Goal: Task Accomplishment & Management: Complete application form

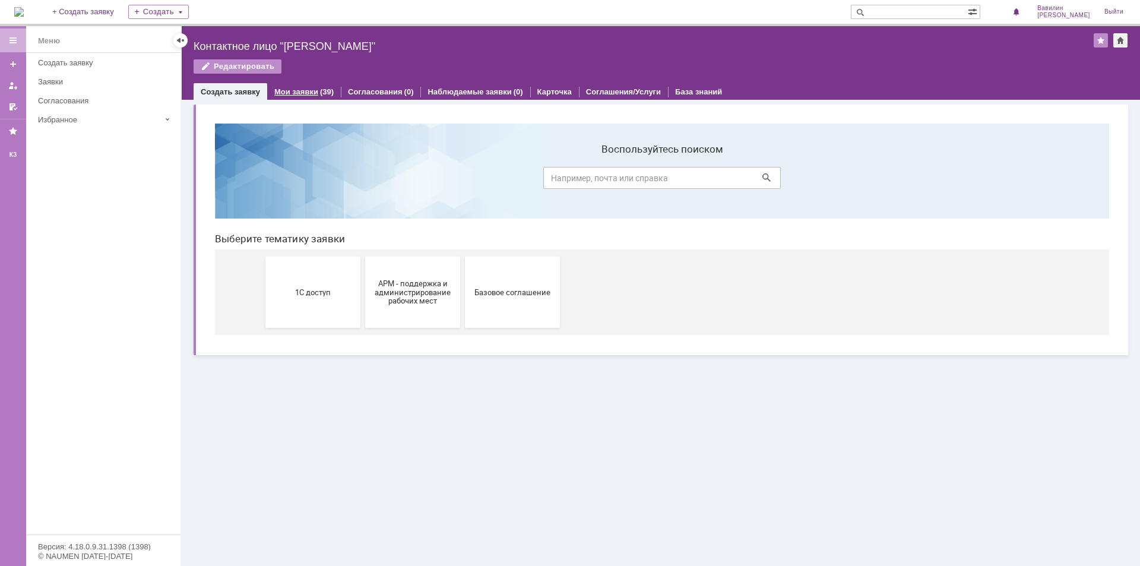
click at [296, 94] on link "Мои заявки" at bounding box center [296, 91] width 44 height 9
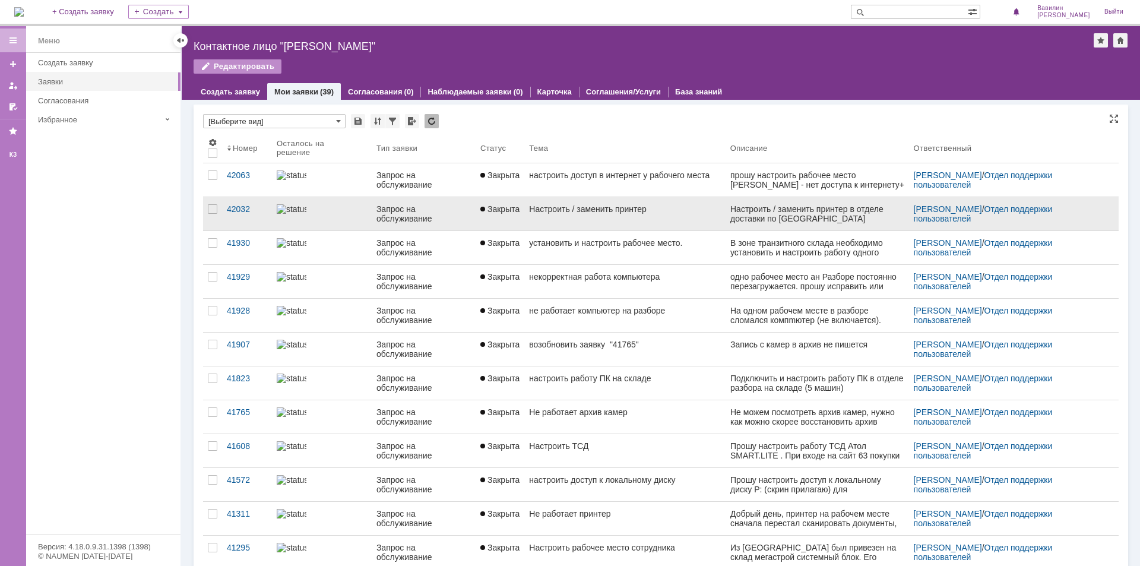
click at [398, 214] on div "Запрос на обслуживание" at bounding box center [424, 213] width 94 height 19
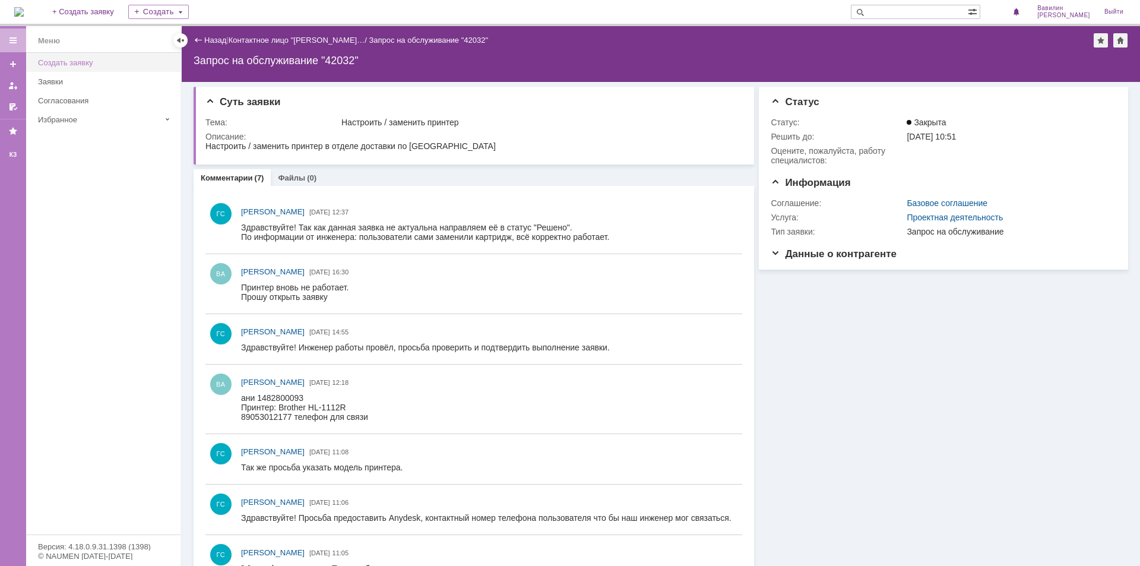
click at [65, 58] on link "Создать заявку" at bounding box center [105, 62] width 145 height 18
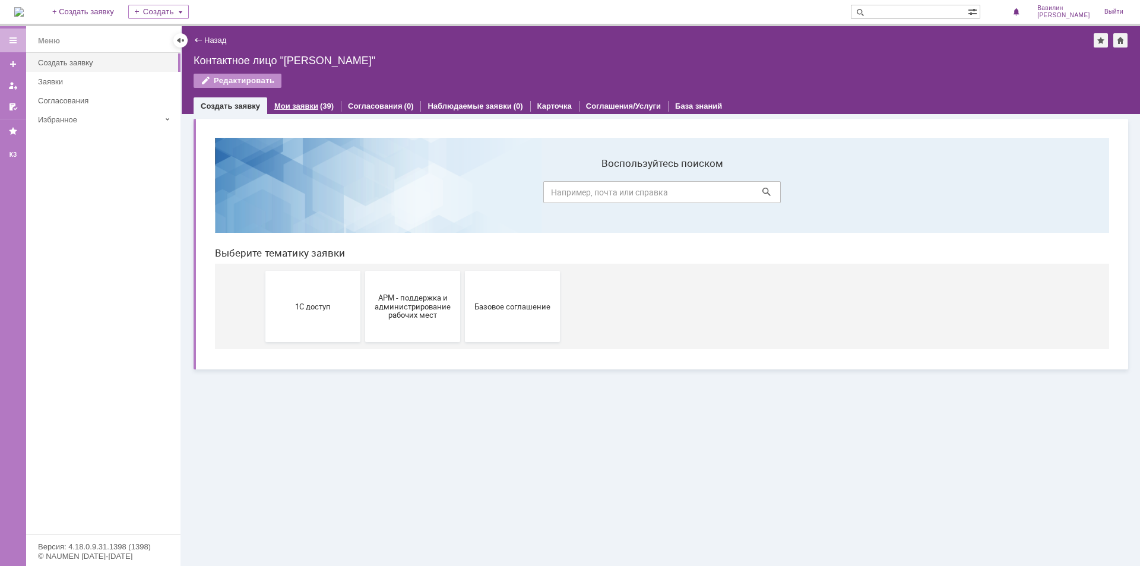
click at [299, 108] on link "Мои заявки" at bounding box center [296, 106] width 44 height 9
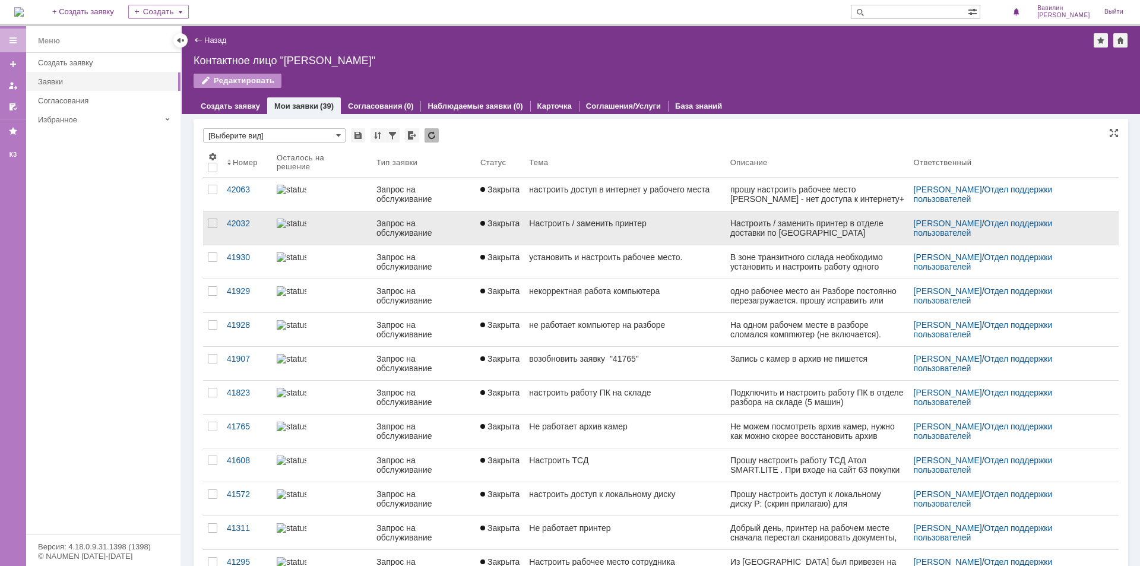
click at [541, 224] on div "Настроить / заменить принтер" at bounding box center [624, 224] width 191 height 10
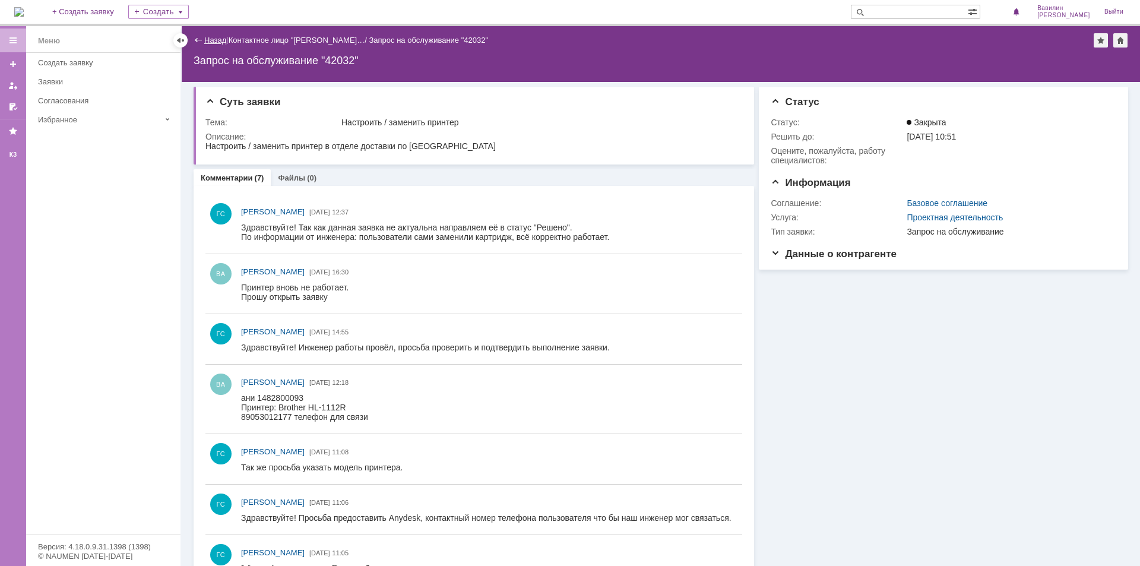
click at [214, 43] on link "Назад" at bounding box center [215, 40] width 22 height 9
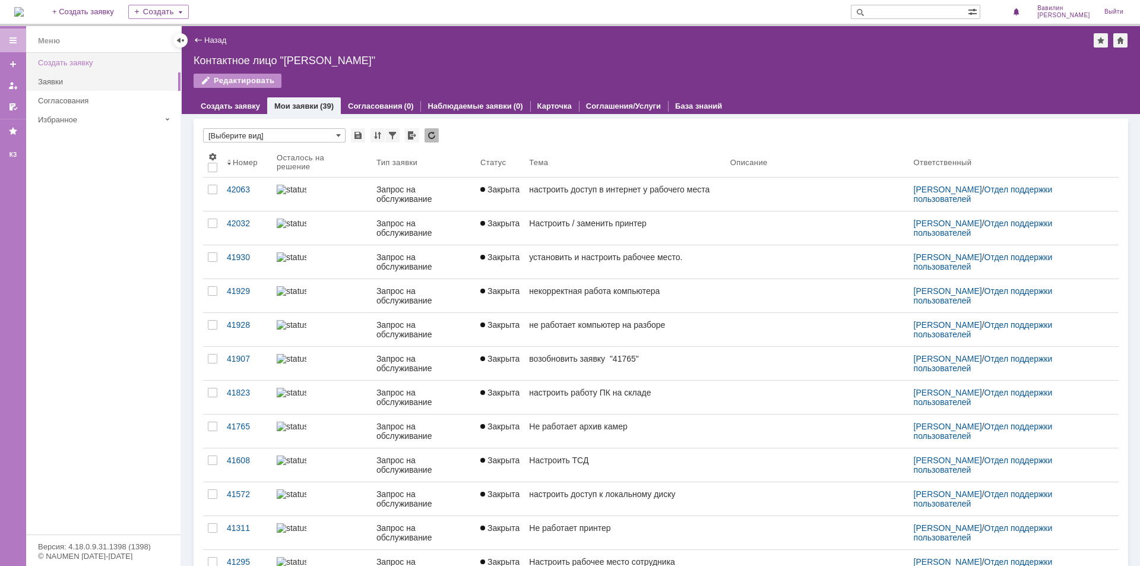
click at [93, 63] on div "Создать заявку" at bounding box center [105, 62] width 135 height 9
click at [223, 105] on link "Создать заявку" at bounding box center [230, 106] width 59 height 9
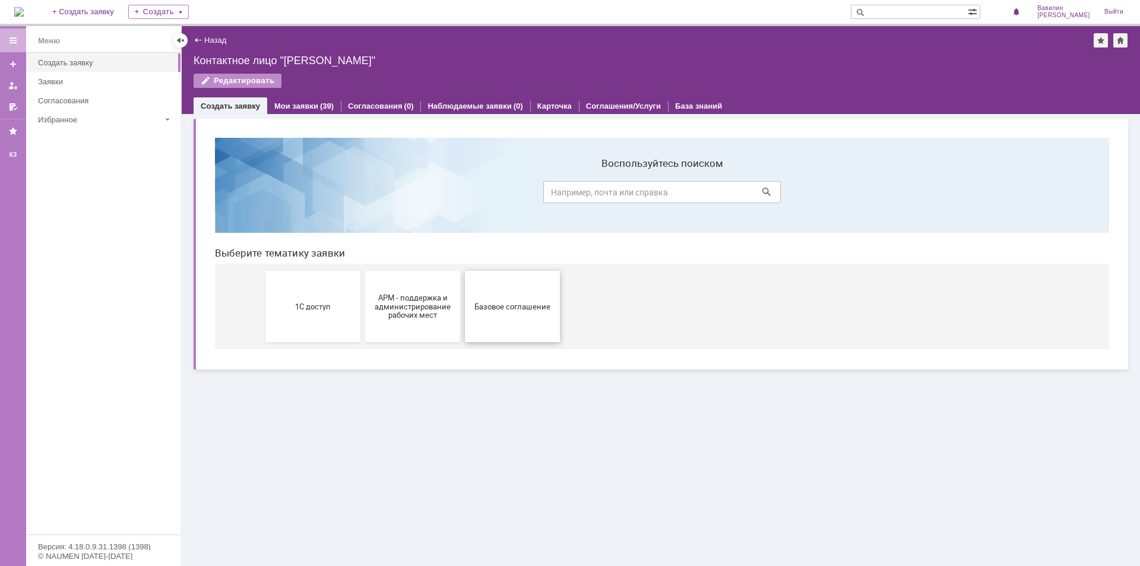
click at [508, 319] on button "Базовое соглашение" at bounding box center [512, 306] width 95 height 71
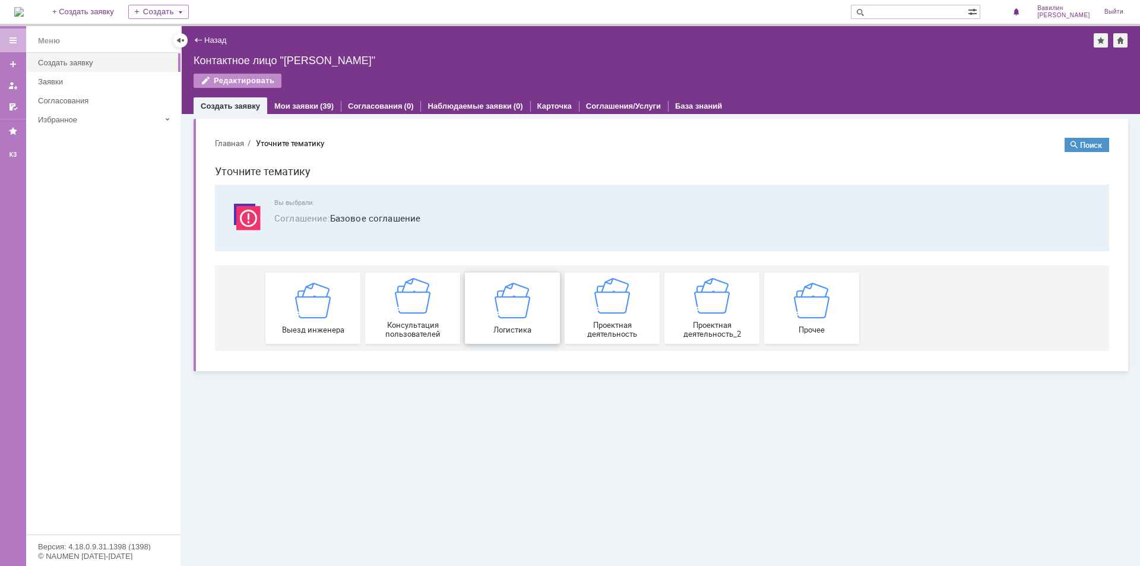
click at [505, 315] on img at bounding box center [513, 300] width 36 height 36
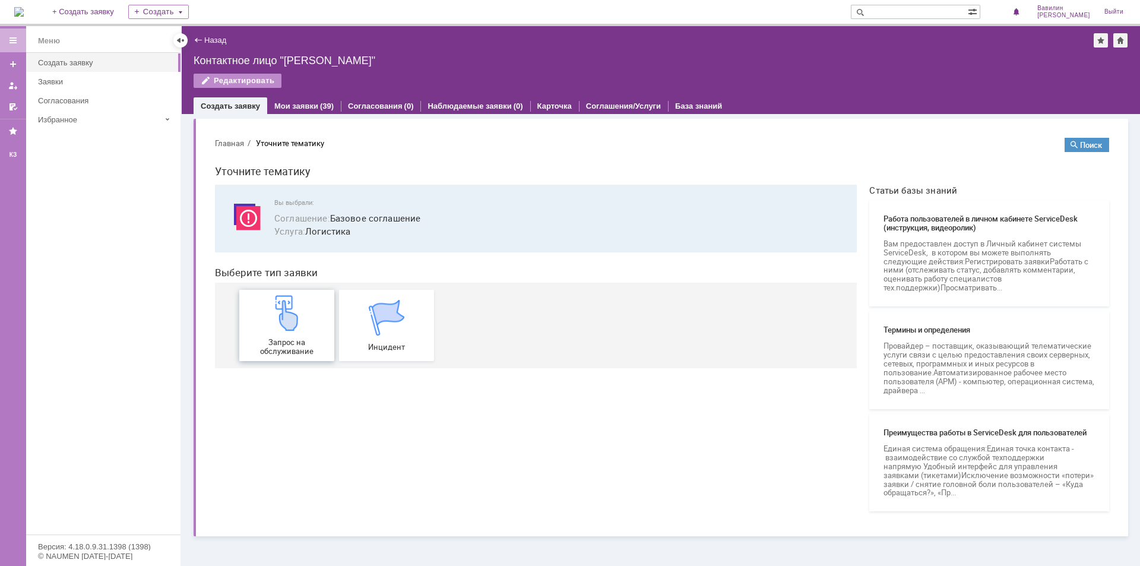
click at [317, 322] on div "Запрос на обслуживание" at bounding box center [287, 325] width 88 height 61
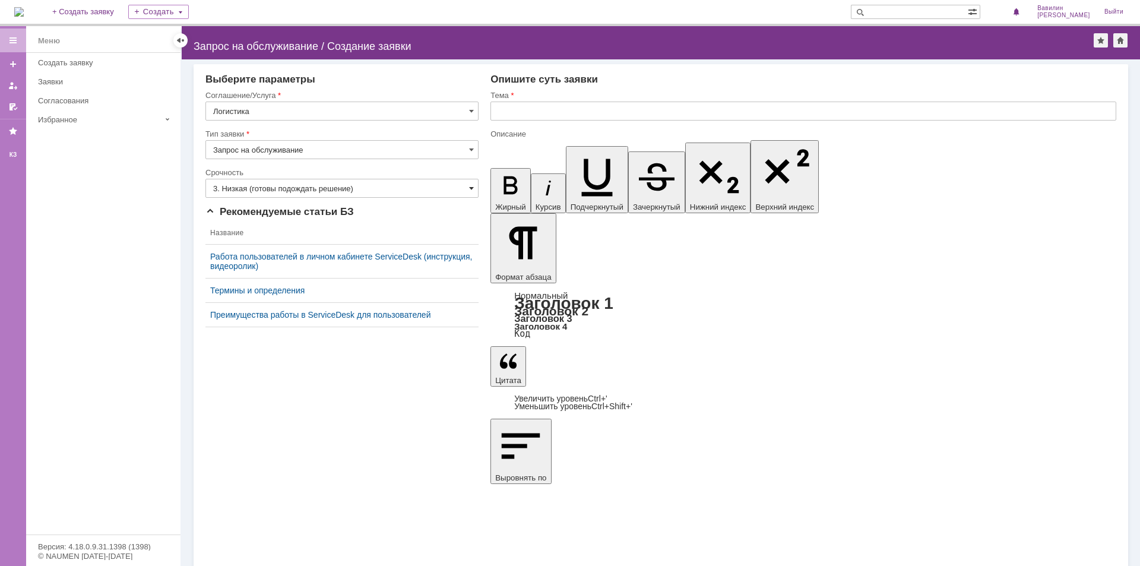
click at [474, 192] on span at bounding box center [471, 189] width 5 height 10
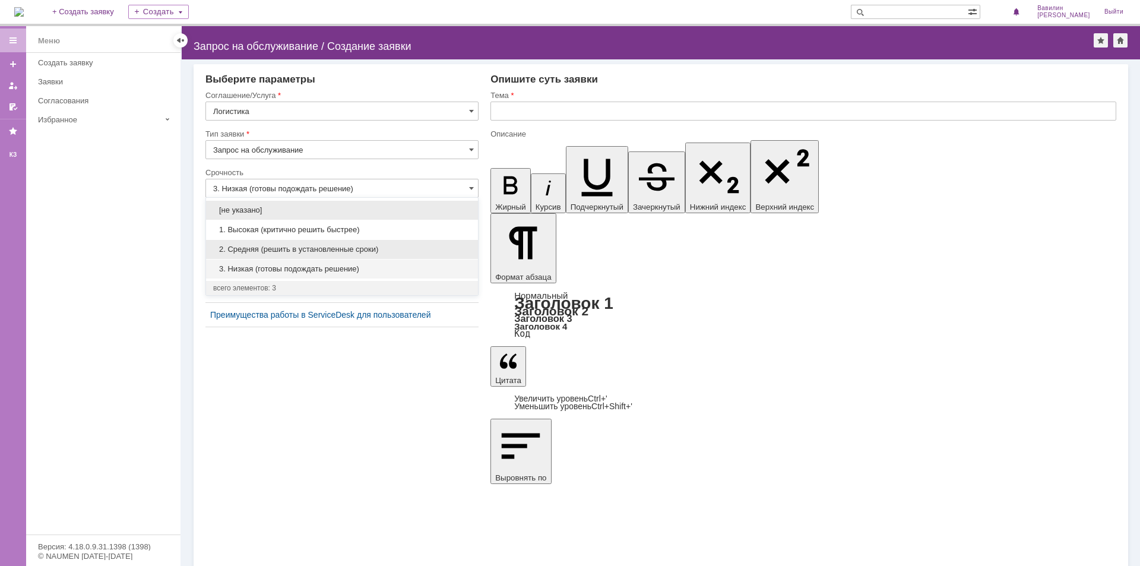
click at [401, 245] on span "2. Средняя (решить в установленные сроки)" at bounding box center [342, 250] width 258 height 10
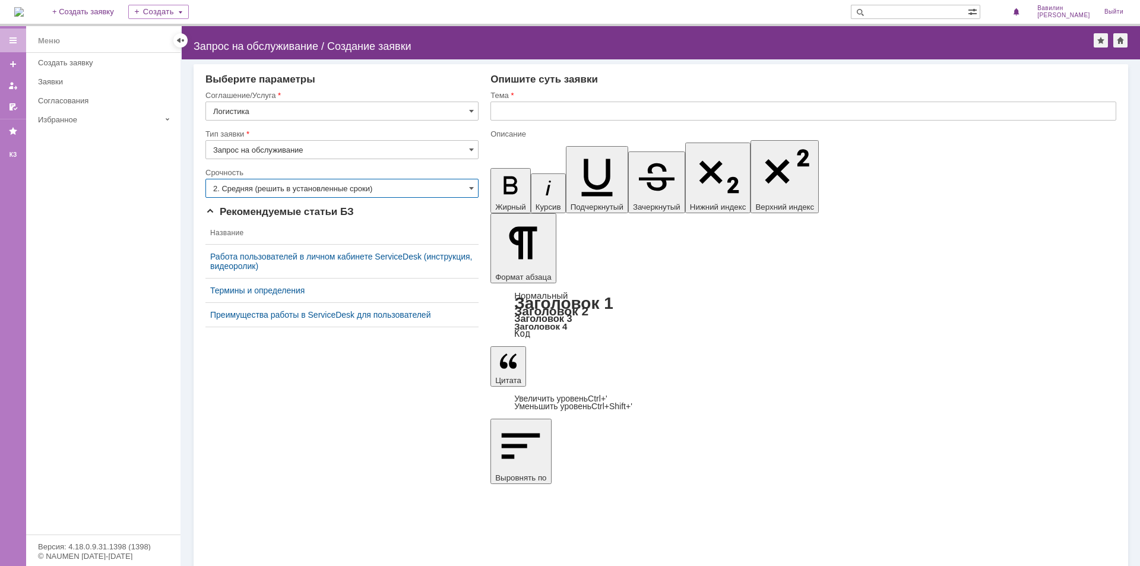
click at [469, 189] on input "2. Средняя (решить в установленные сроки)" at bounding box center [341, 188] width 273 height 19
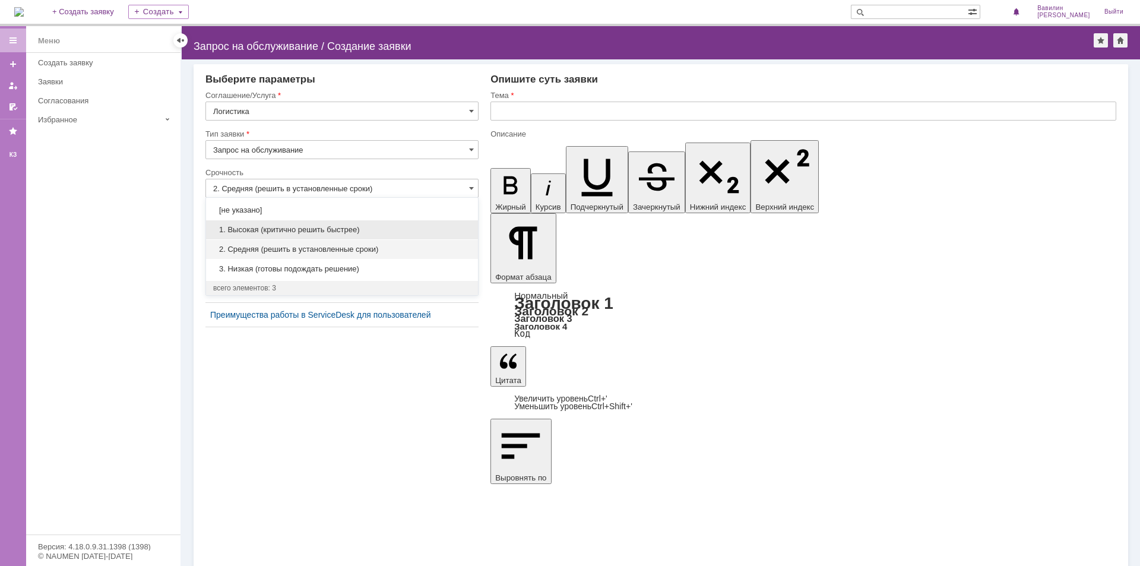
click at [347, 229] on span "1. Высокая (критично решить быстрее)" at bounding box center [342, 230] width 258 height 10
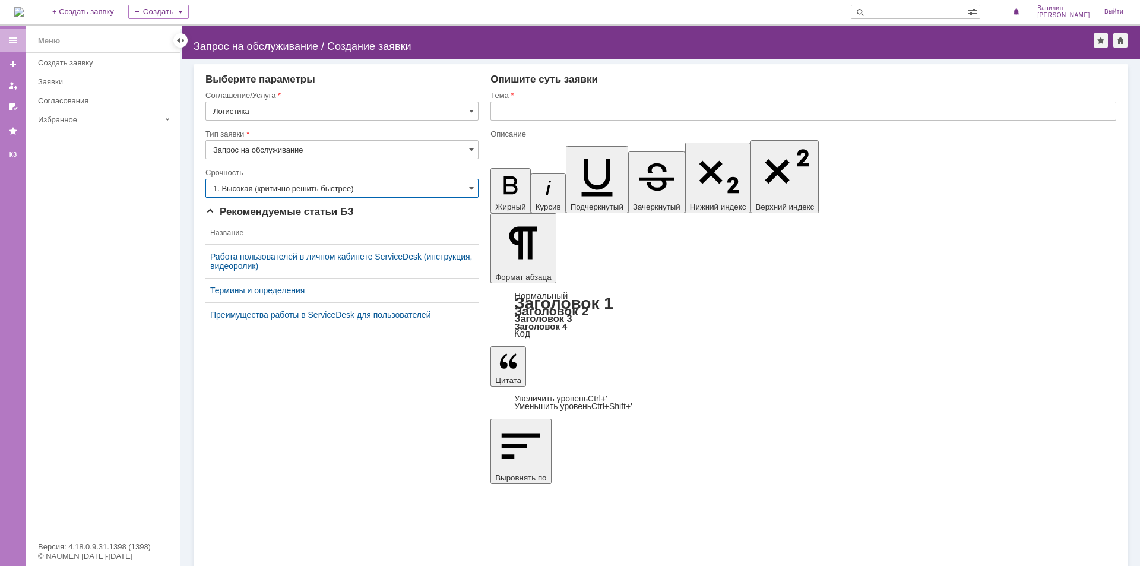
type input "1. Высокая (критично решить быстрее)"
click at [558, 109] on input "text" at bounding box center [804, 111] width 626 height 19
type input "Настроить термопринтер"
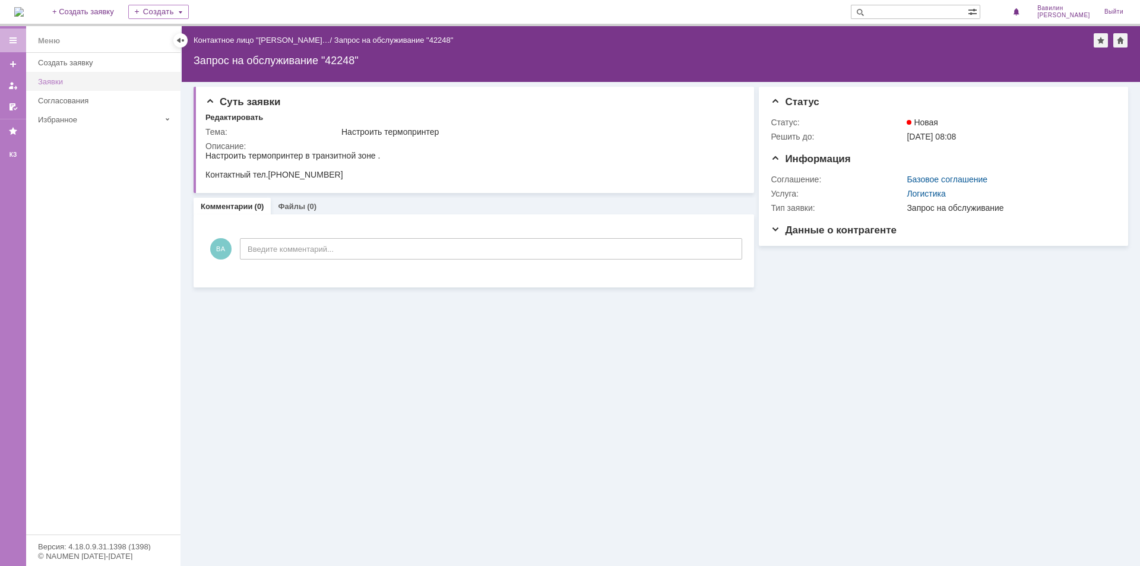
click at [70, 79] on div "Заявки" at bounding box center [105, 81] width 135 height 9
